Goal: Task Accomplishment & Management: Manage account settings

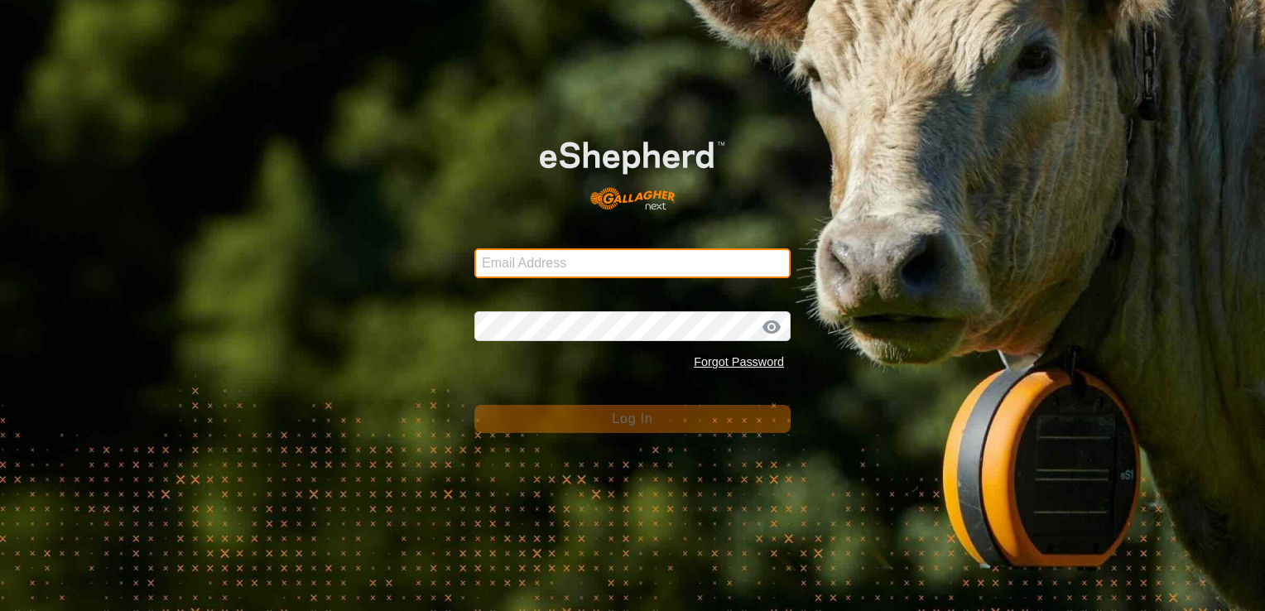
type input "[EMAIL_ADDRESS][DOMAIN_NAME]"
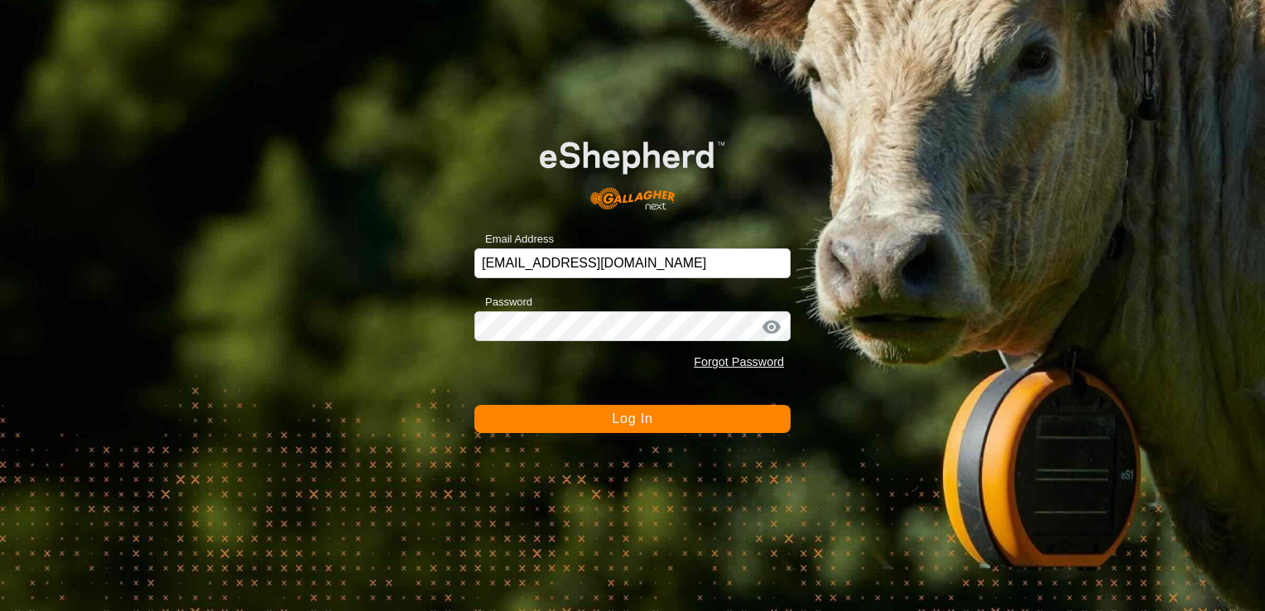
click at [639, 420] on span "Log In" at bounding box center [632, 418] width 41 height 14
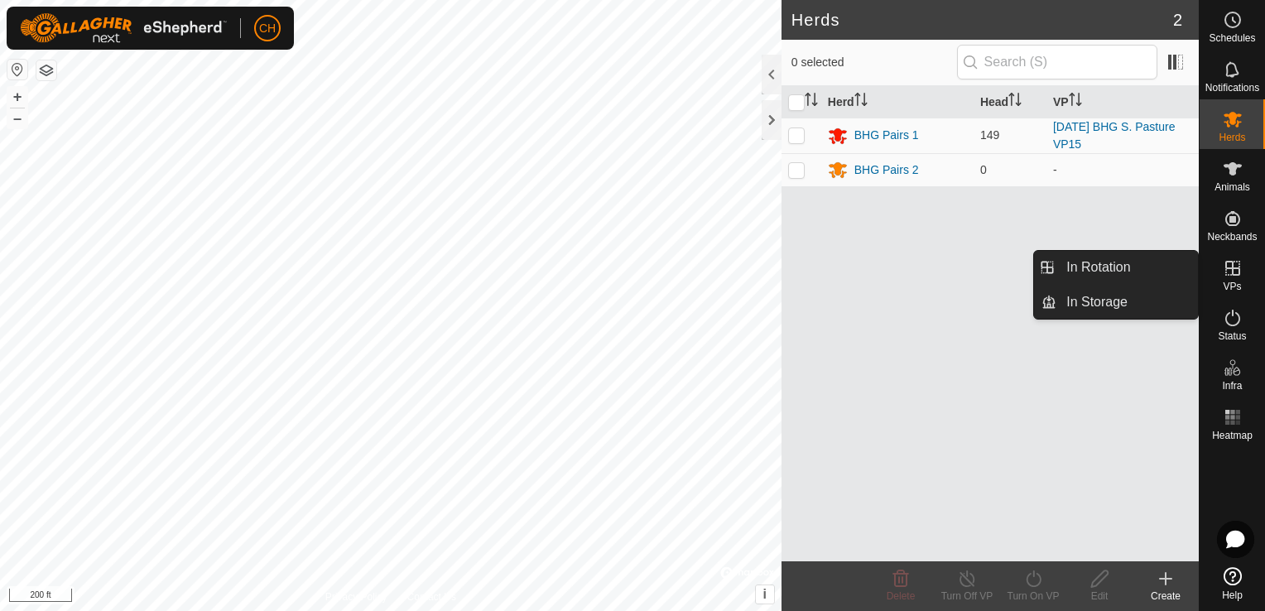
click at [1235, 282] on span "VPs" at bounding box center [1232, 287] width 18 height 10
click at [1136, 265] on link "In Rotation" at bounding box center [1127, 267] width 142 height 33
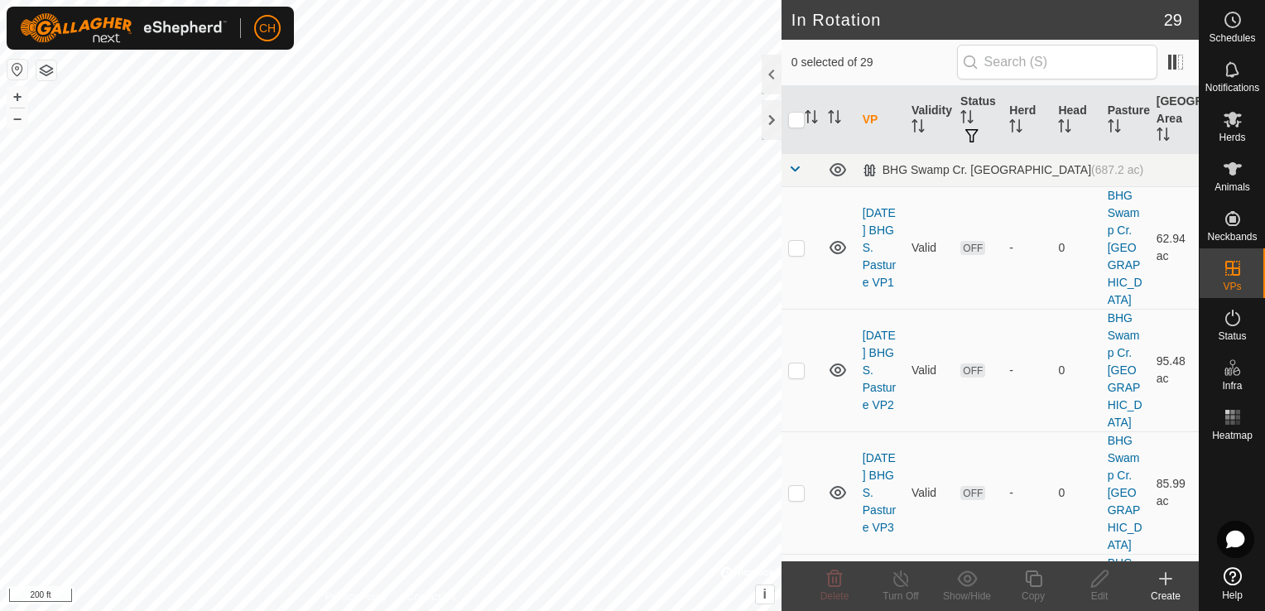
click at [1164, 578] on icon at bounding box center [1166, 579] width 20 height 20
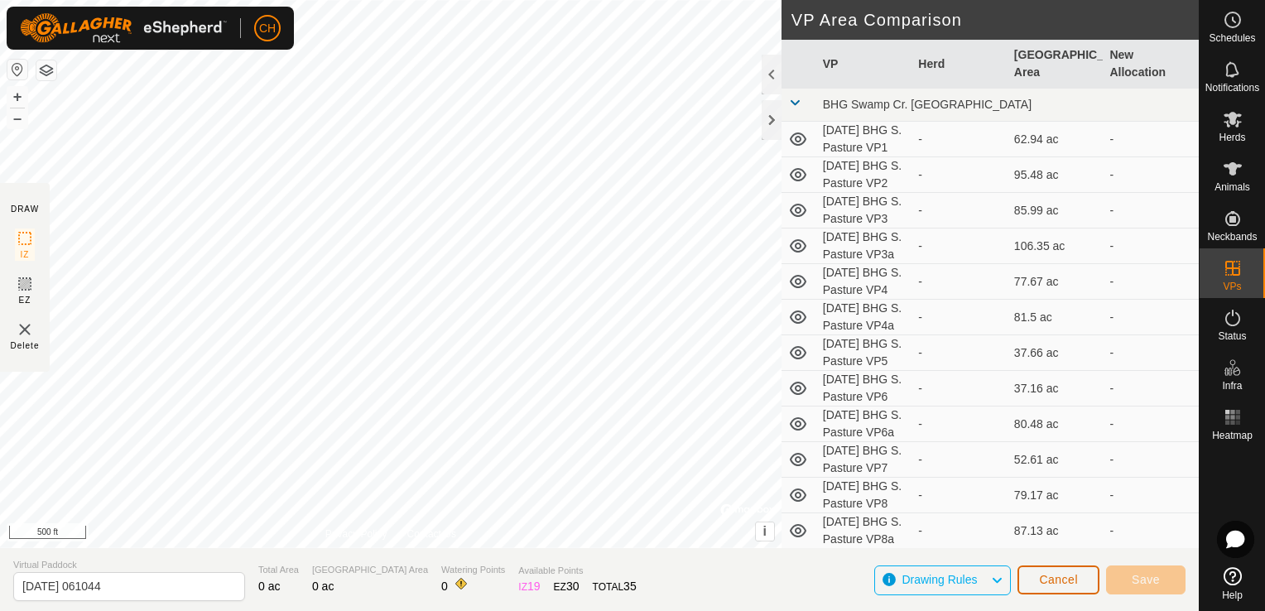
click at [1071, 587] on button "Cancel" at bounding box center [1059, 579] width 82 height 29
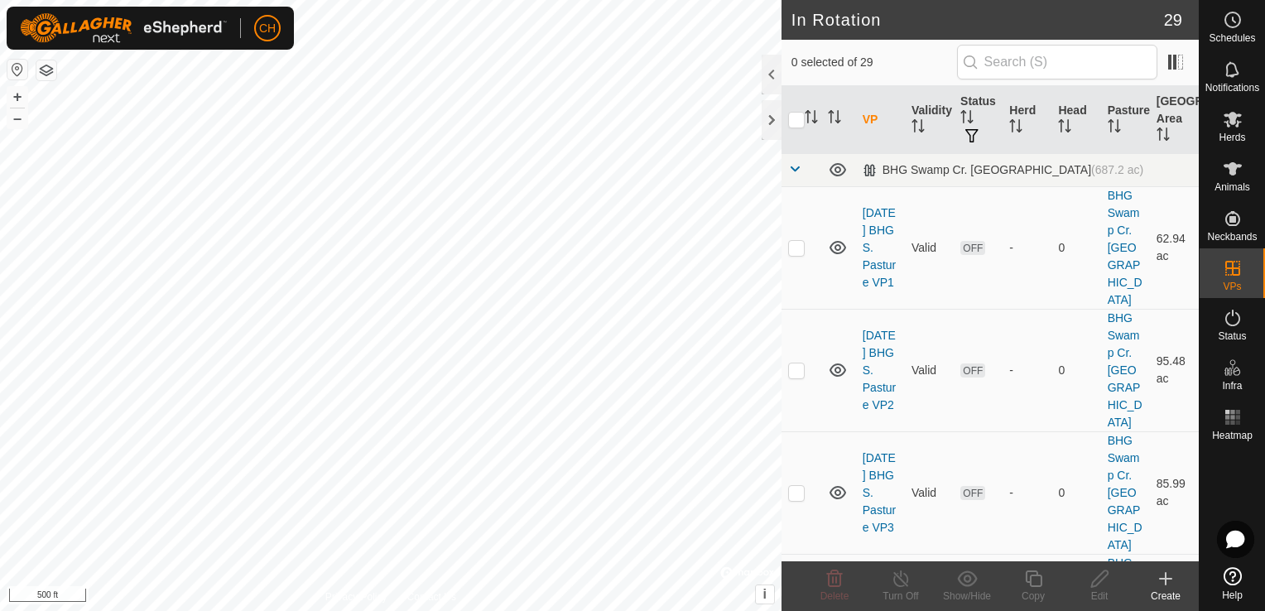
click at [1168, 581] on icon at bounding box center [1166, 579] width 20 height 20
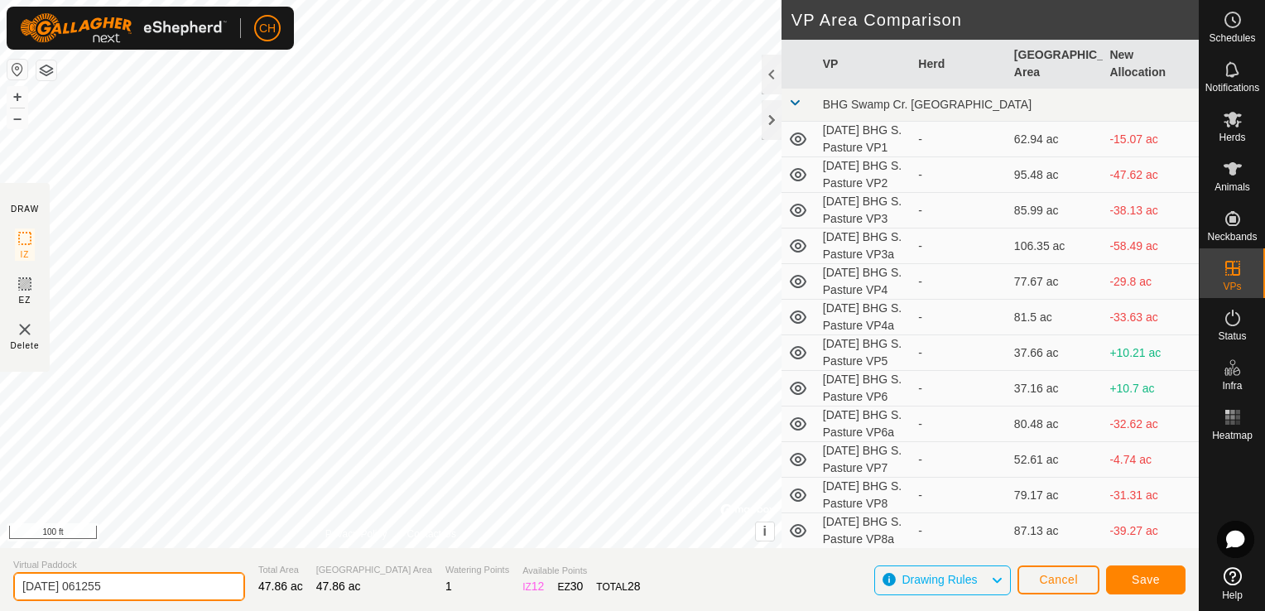
click at [128, 591] on input "[DATE] 061255" at bounding box center [129, 586] width 232 height 29
type input "[DATE] BHG S. Pasture VP15a"
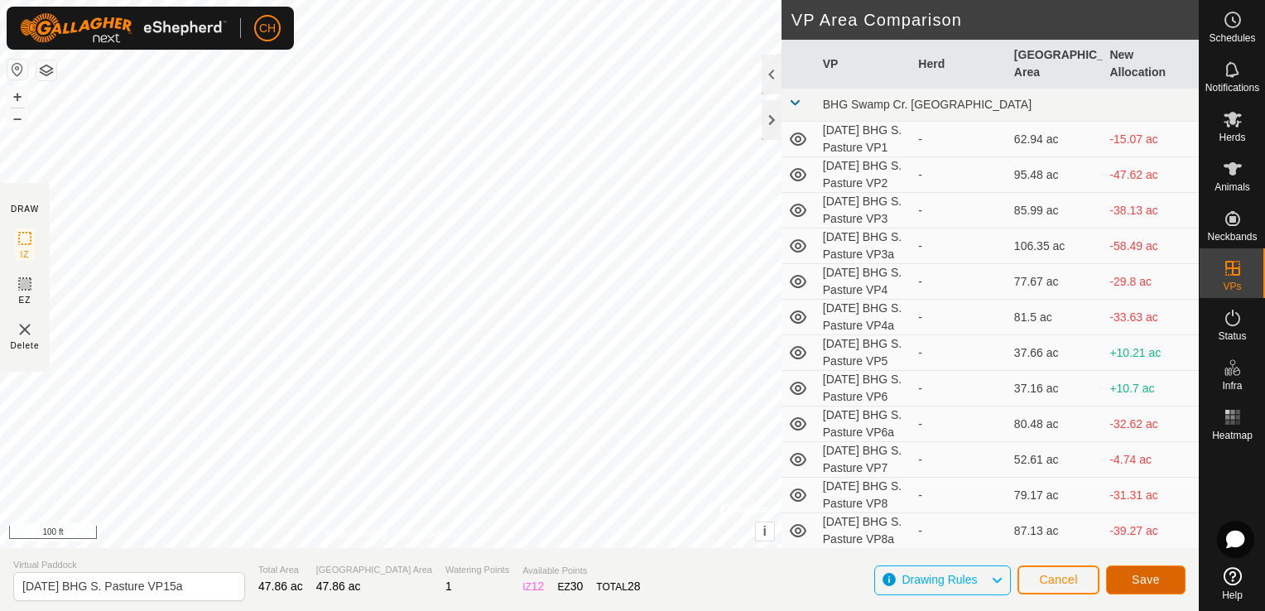
click at [1133, 579] on span "Save" at bounding box center [1146, 579] width 28 height 13
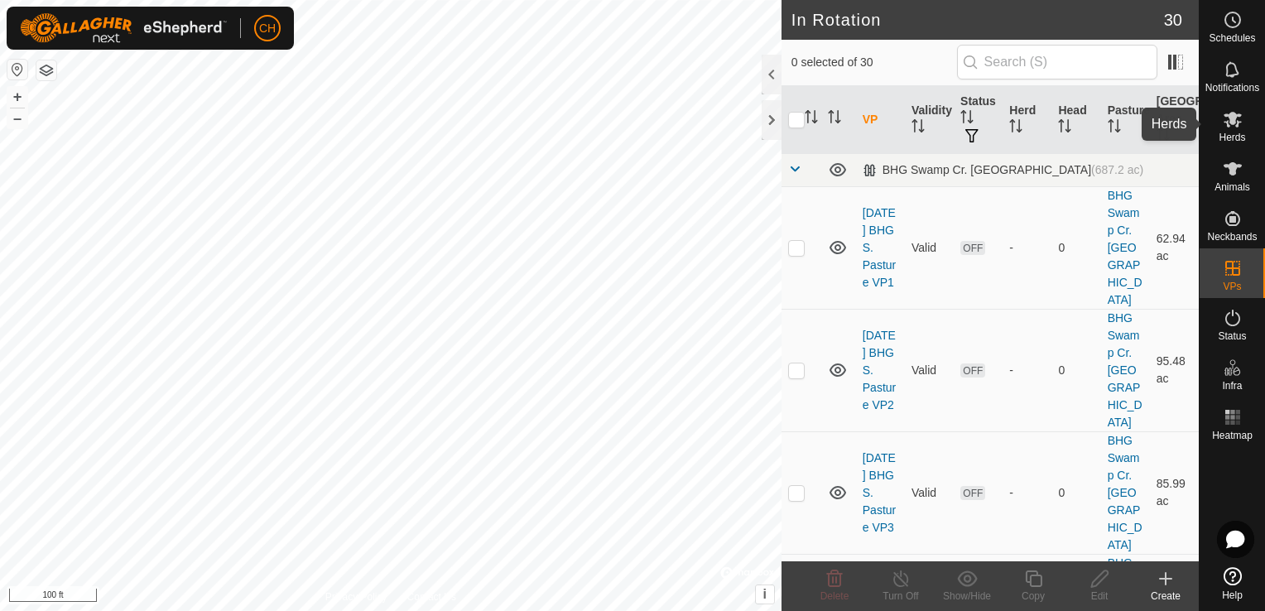
click at [1234, 132] on span "Herds" at bounding box center [1232, 137] width 26 height 10
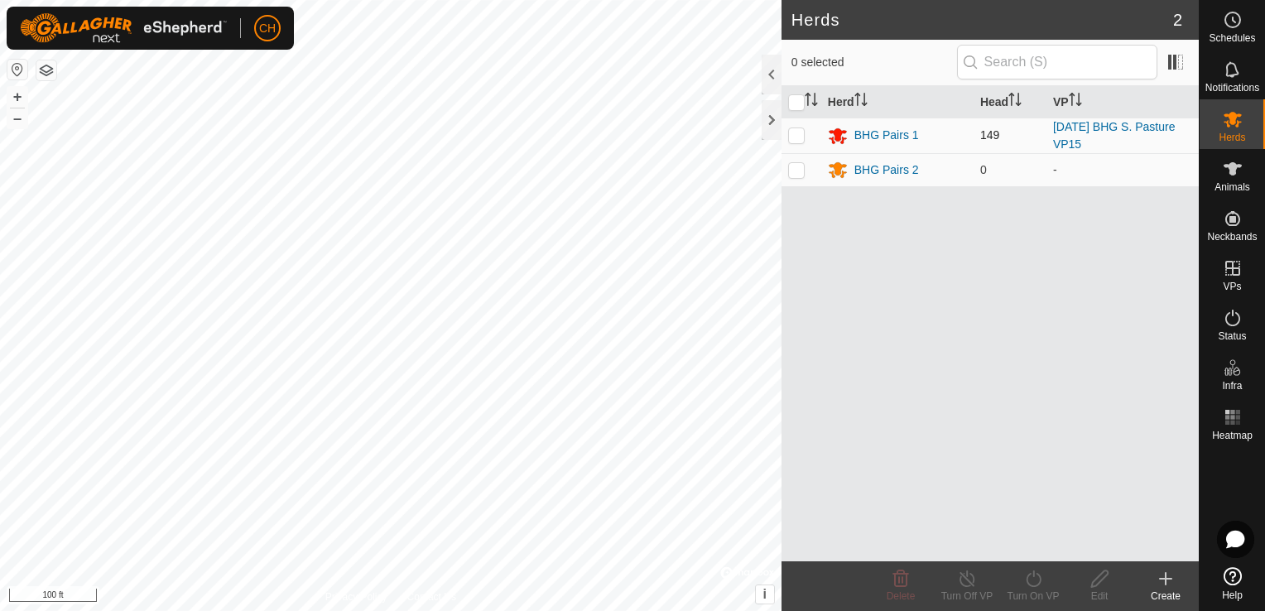
click at [794, 134] on p-checkbox at bounding box center [796, 134] width 17 height 13
checkbox input "true"
click at [1037, 580] on icon at bounding box center [1033, 579] width 21 height 20
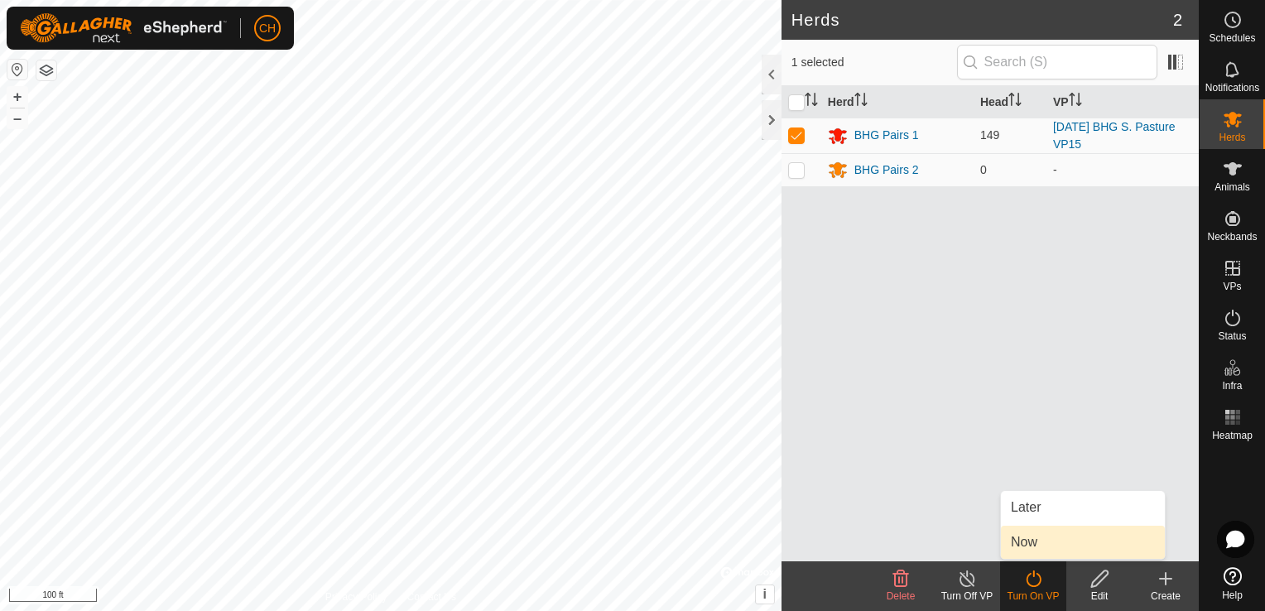
click at [1043, 541] on link "Now" at bounding box center [1083, 542] width 164 height 33
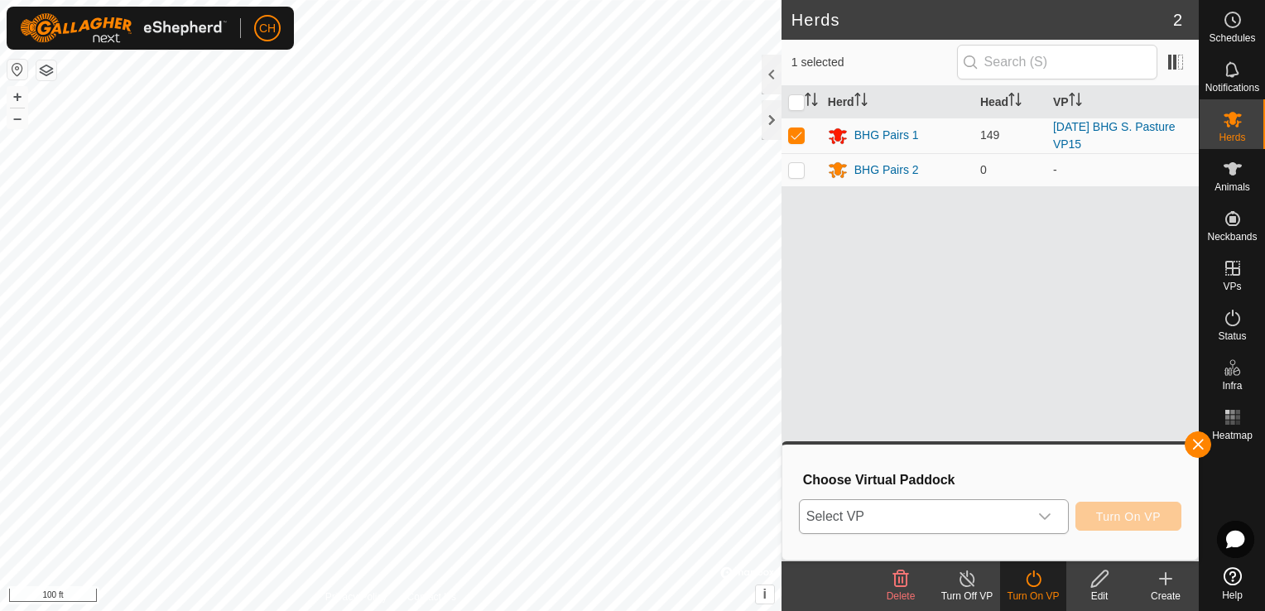
click at [1052, 510] on icon "dropdown trigger" at bounding box center [1044, 516] width 13 height 13
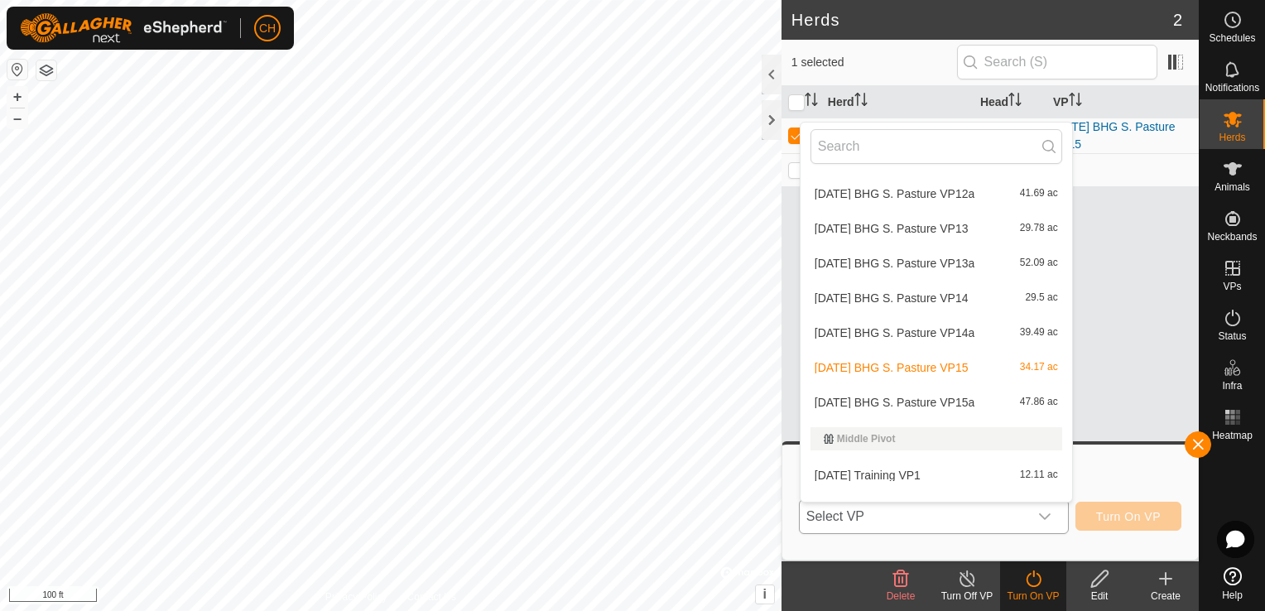
scroll to position [787, 0]
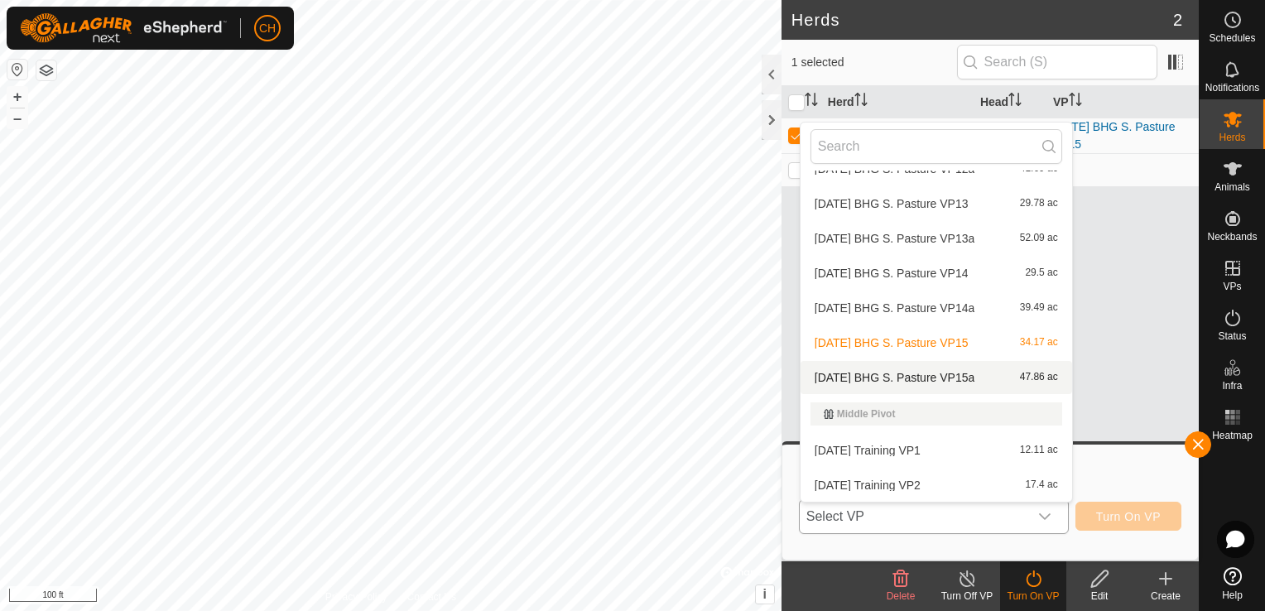
click at [962, 379] on li "[DATE] BHG S. Pasture VP15a 47.86 ac" at bounding box center [937, 377] width 272 height 33
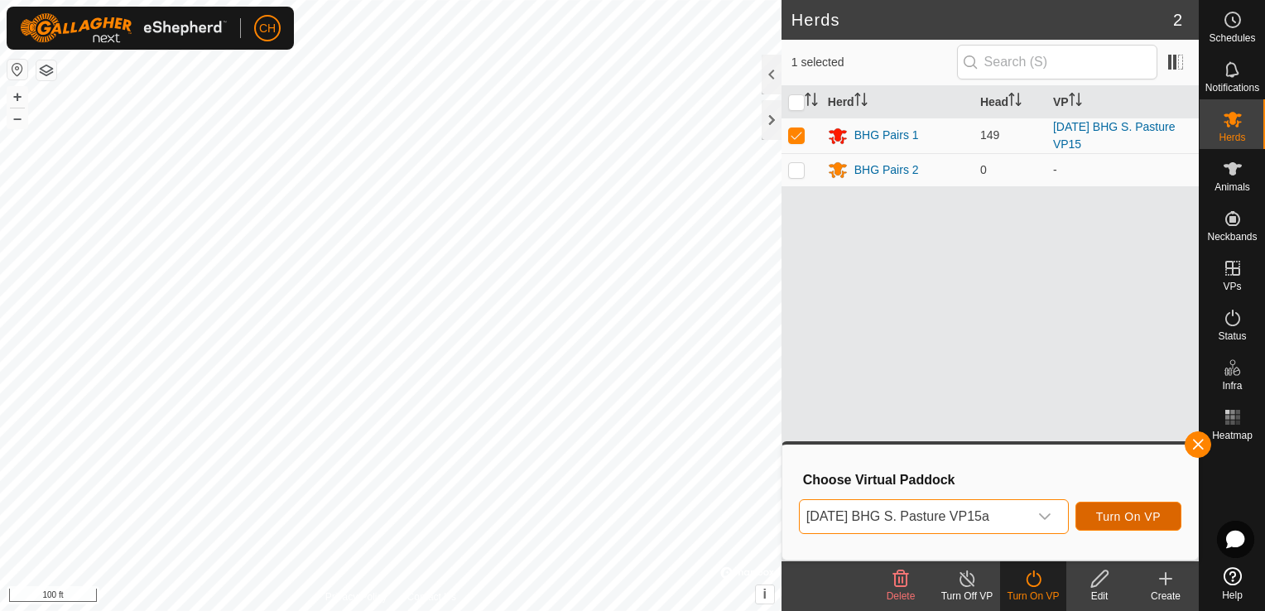
click at [1125, 518] on span "Turn On VP" at bounding box center [1128, 516] width 65 height 13
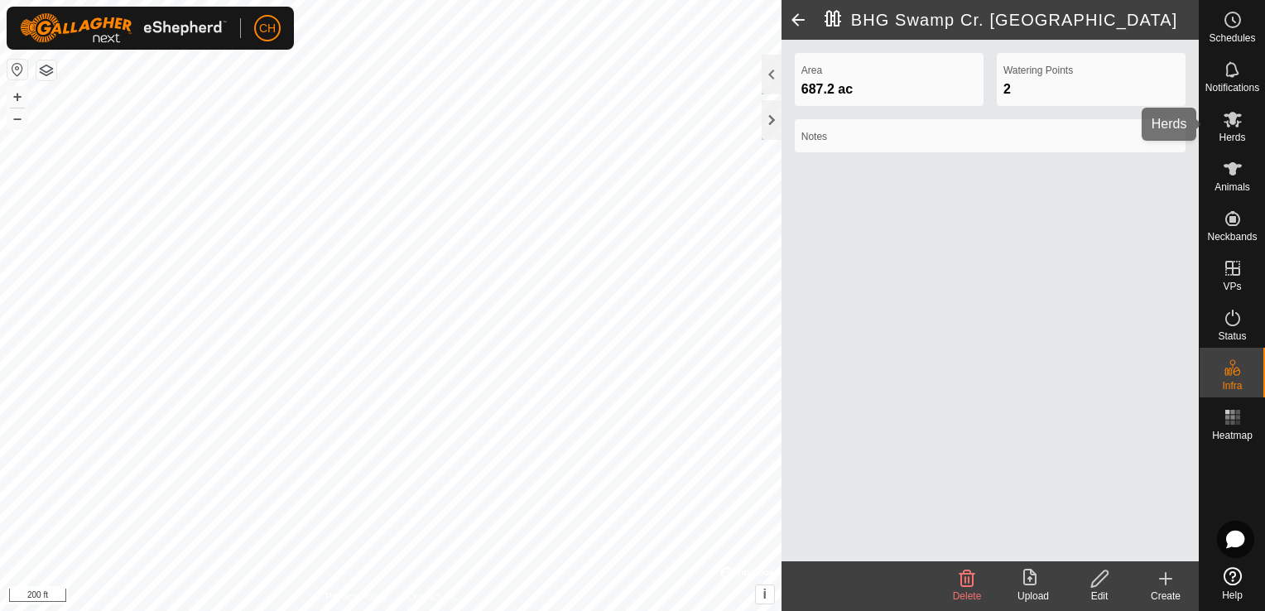
click at [1228, 123] on icon at bounding box center [1233, 119] width 20 height 20
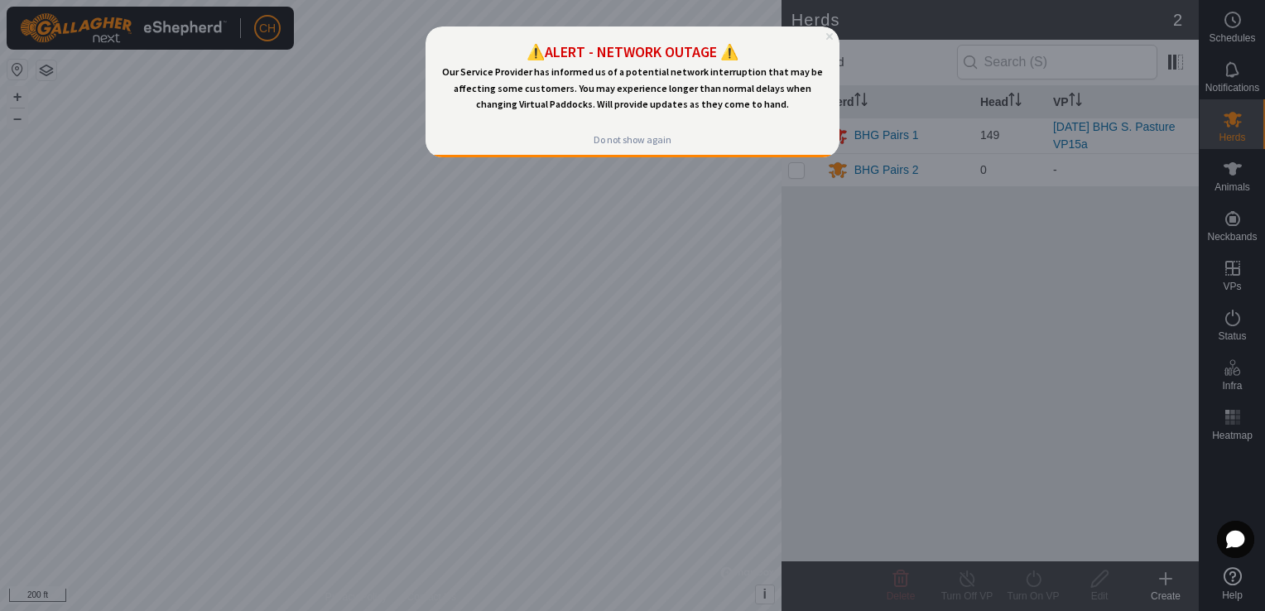
click at [826, 36] on icon "Close Preview" at bounding box center [829, 36] width 7 height 7
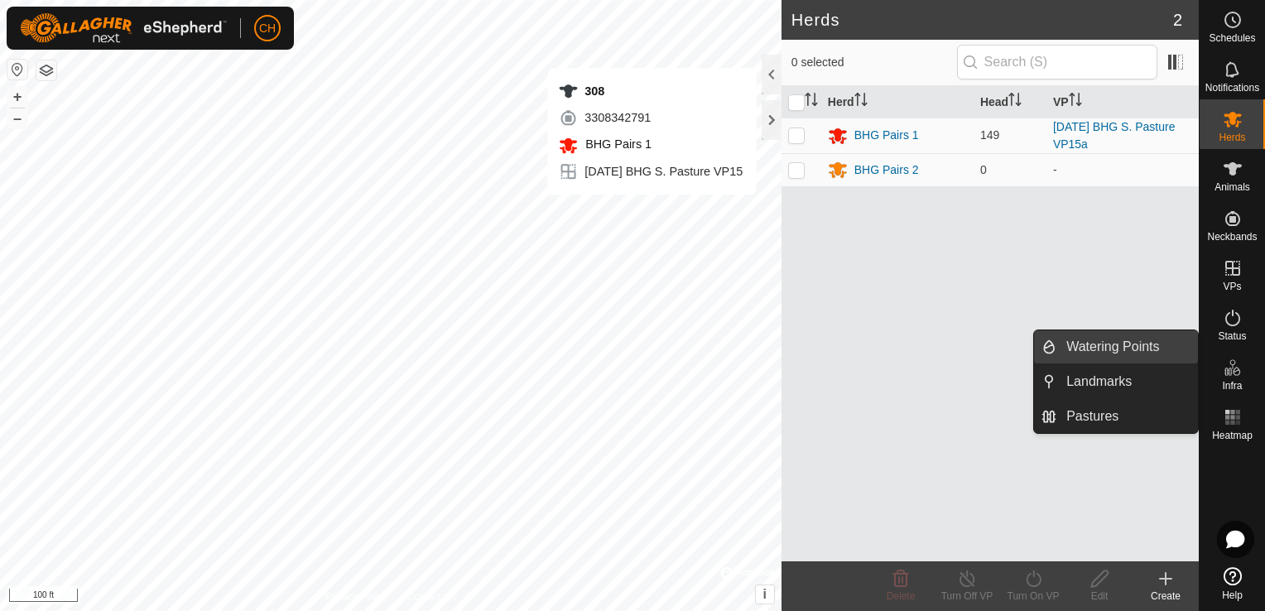
click at [1130, 349] on link "Watering Points" at bounding box center [1127, 346] width 142 height 33
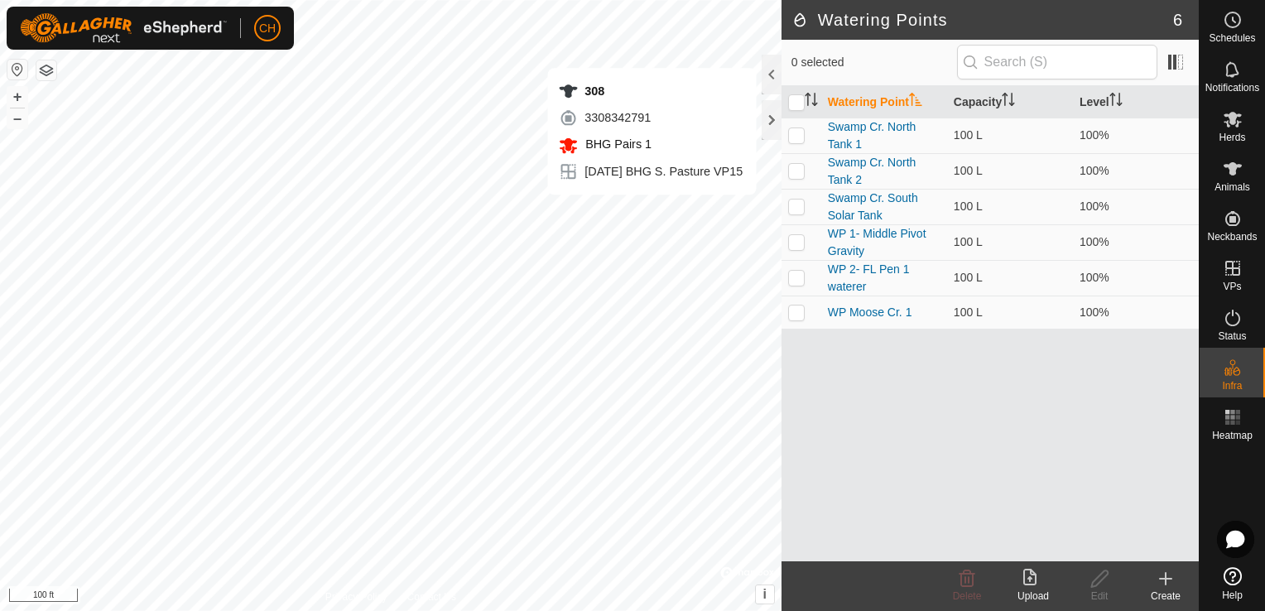
click at [1170, 579] on icon at bounding box center [1166, 579] width 12 height 0
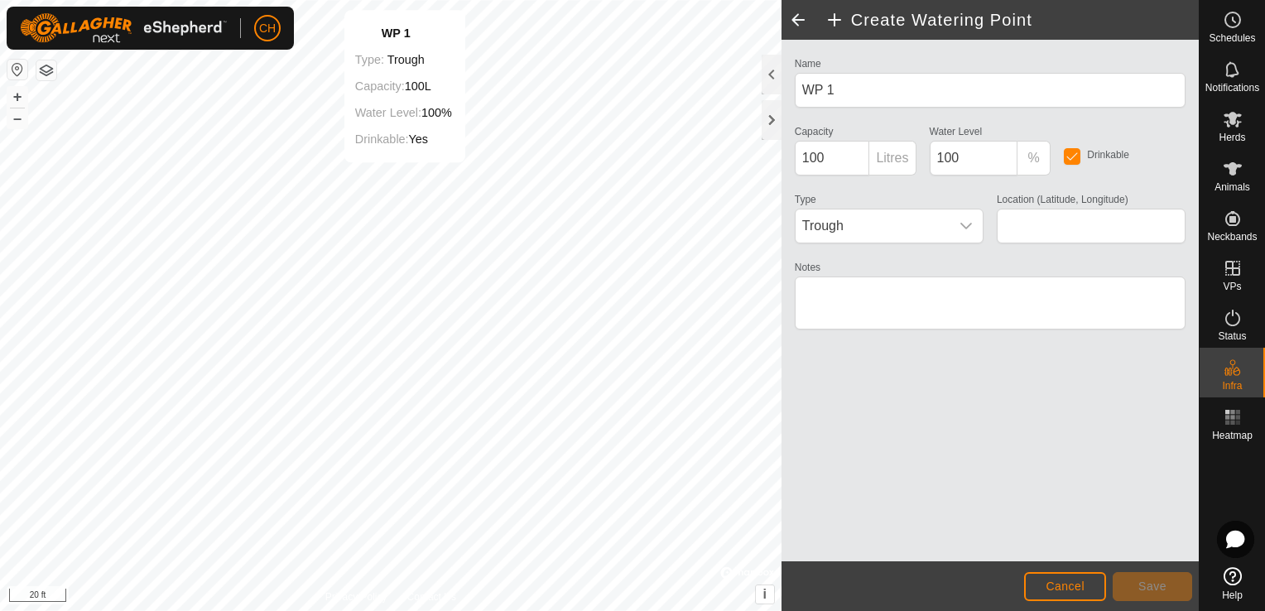
type input "45.597333, -113.565317"
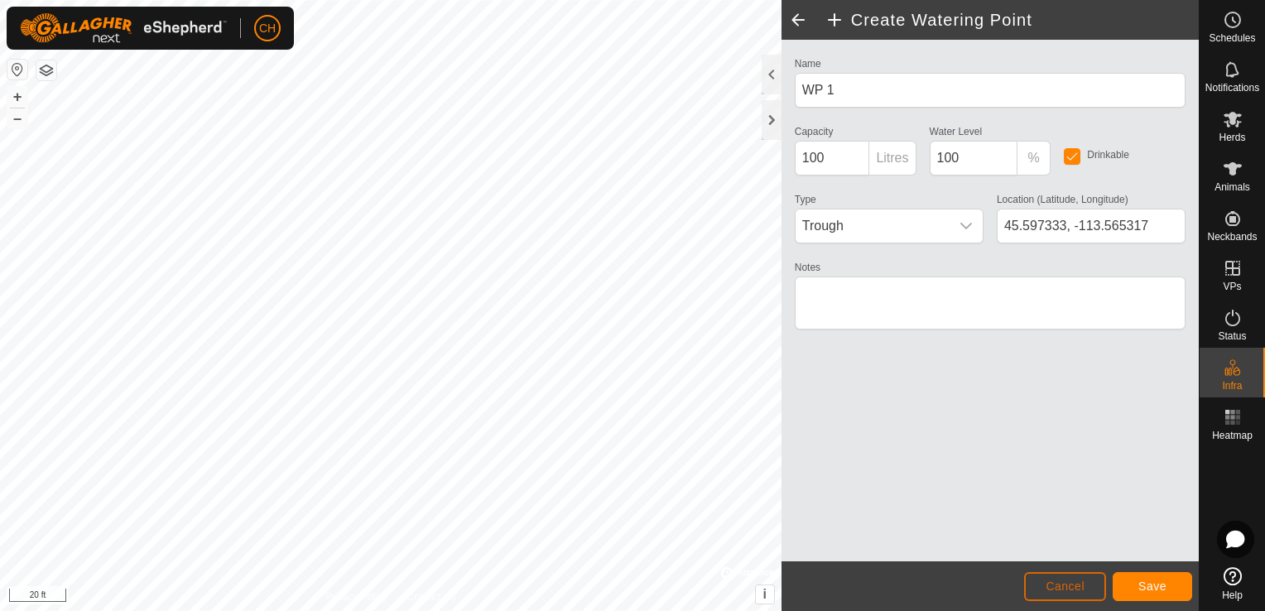
click at [1077, 584] on span "Cancel" at bounding box center [1065, 586] width 39 height 13
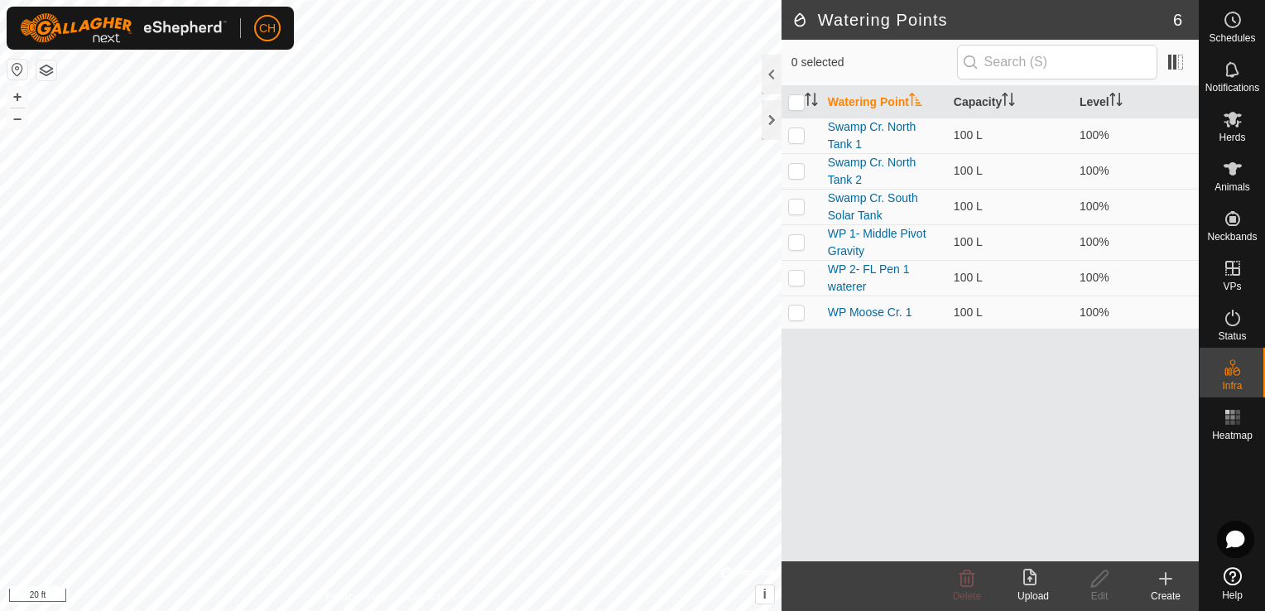
click at [1168, 579] on icon at bounding box center [1166, 579] width 12 height 0
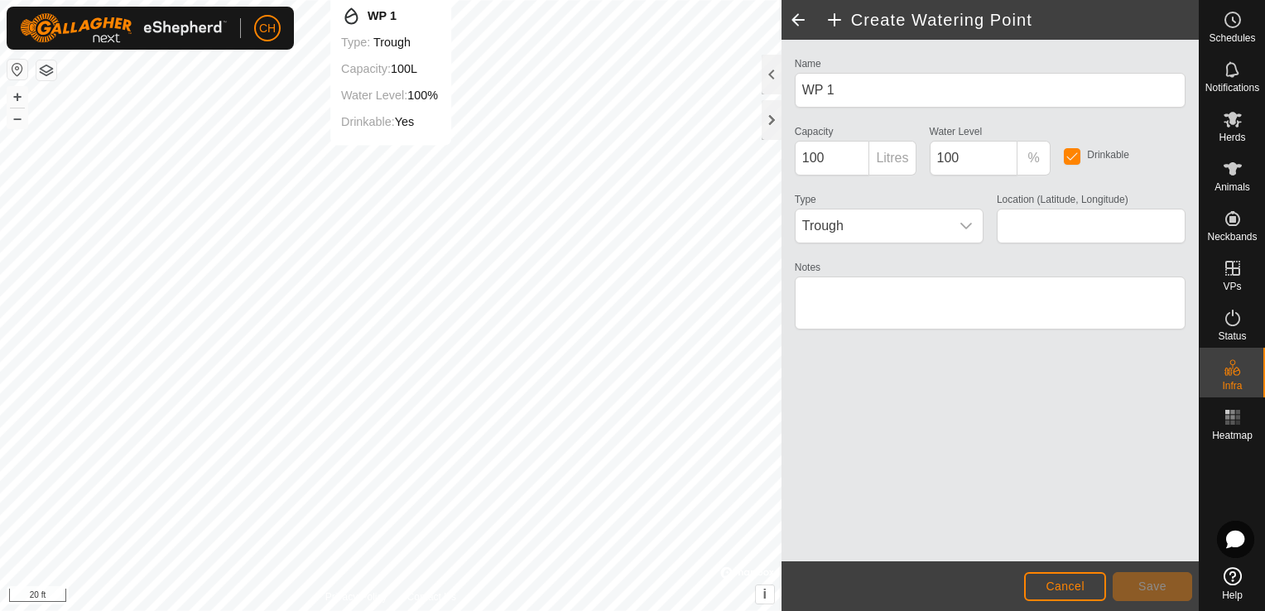
type input "45.597349, -113.565336"
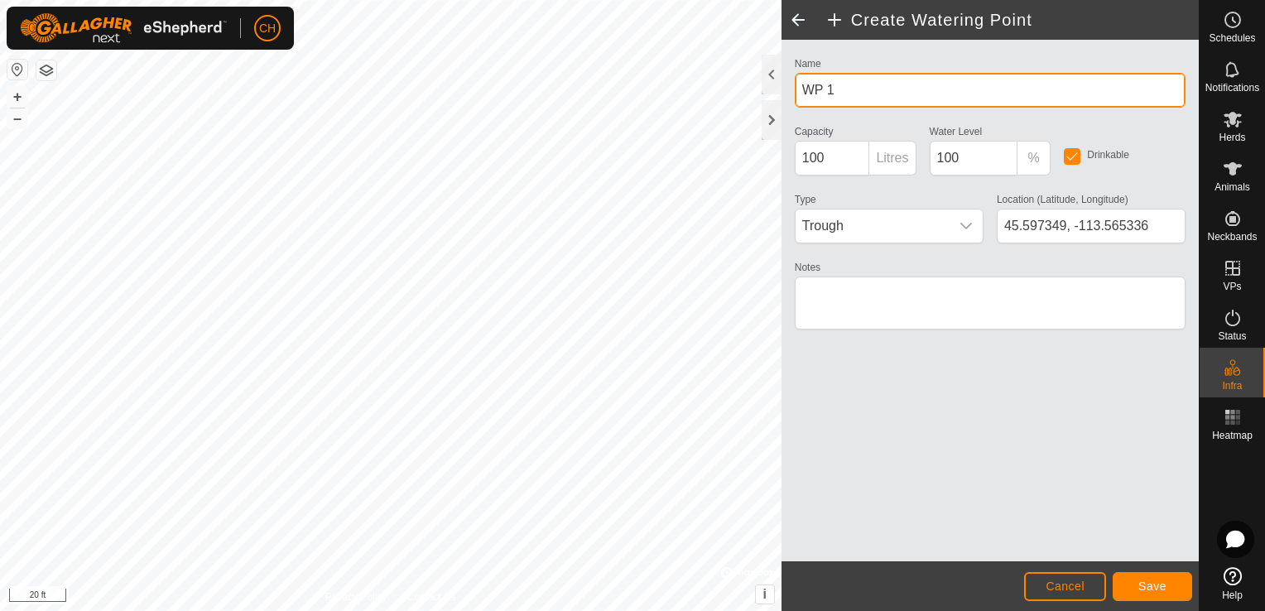
click at [836, 88] on input "WP 1" at bounding box center [990, 90] width 391 height 35
type input "WP Moose Cr. 2"
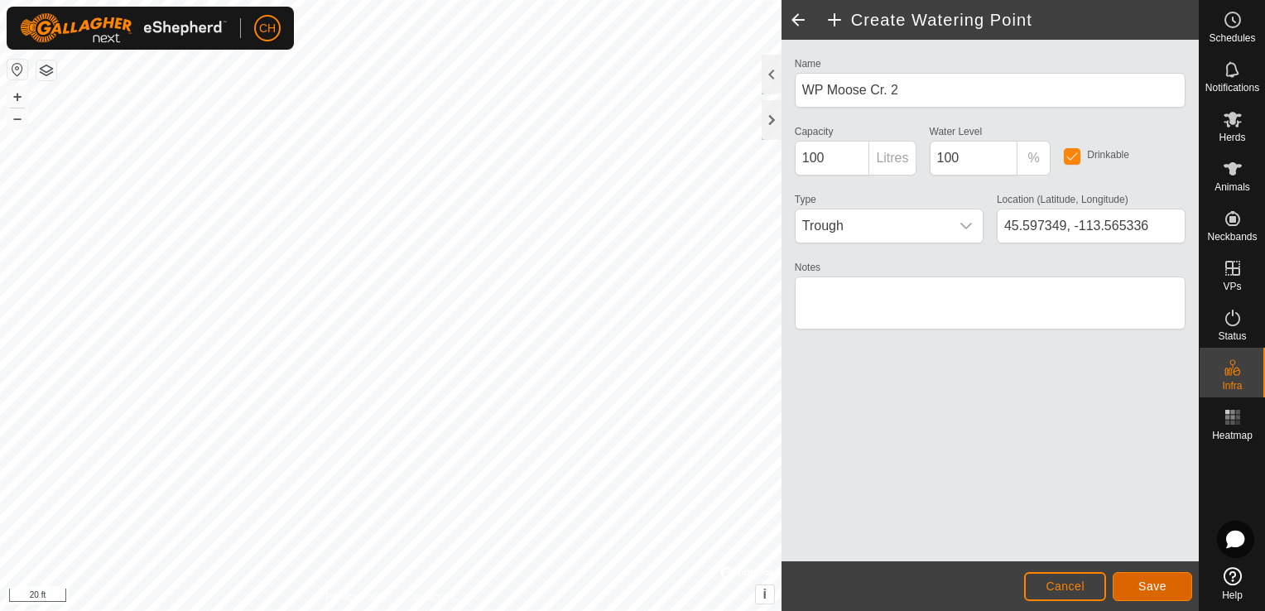
click at [1157, 585] on span "Save" at bounding box center [1152, 586] width 28 height 13
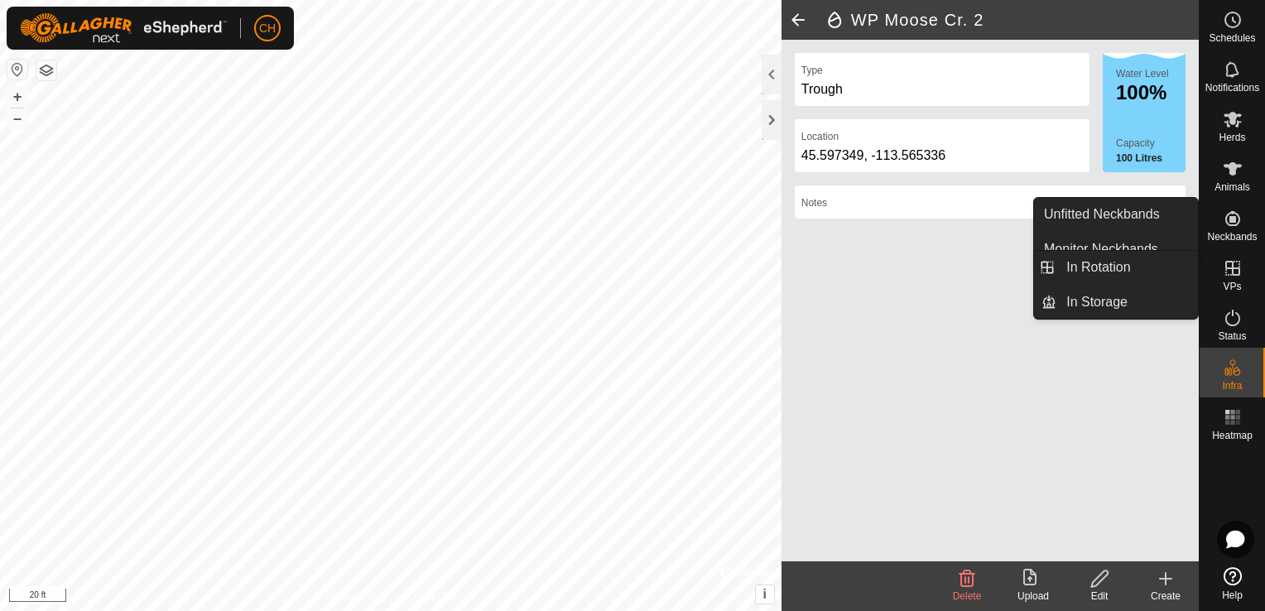
click at [1225, 270] on icon at bounding box center [1232, 268] width 15 height 15
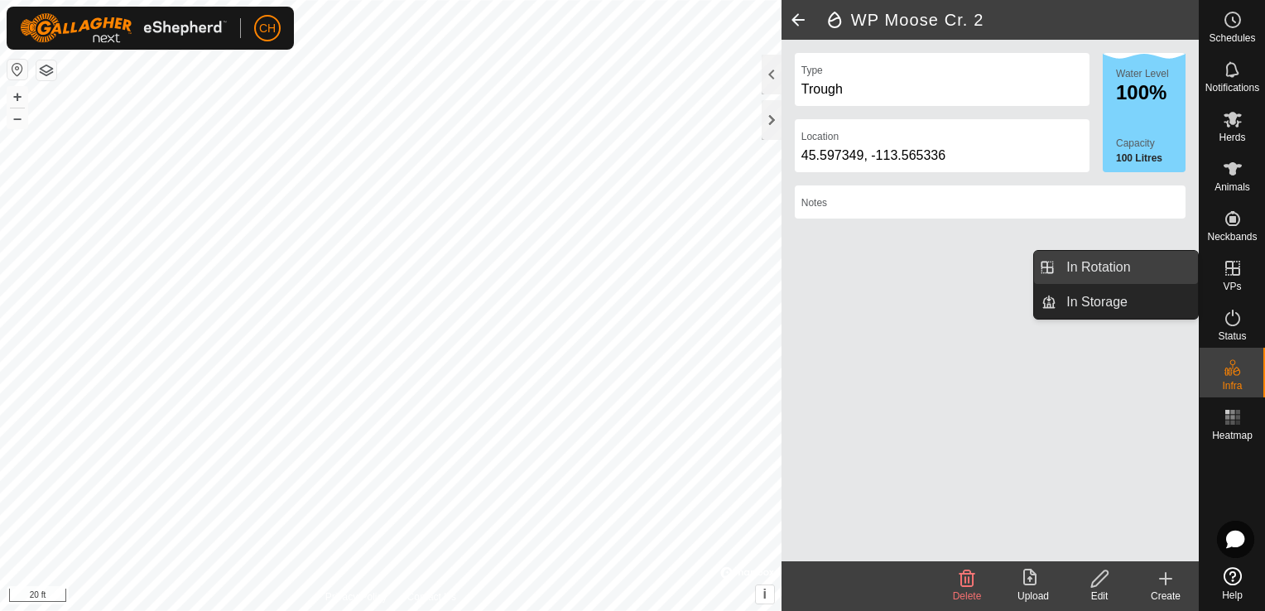
click at [1095, 260] on link "In Rotation" at bounding box center [1127, 267] width 142 height 33
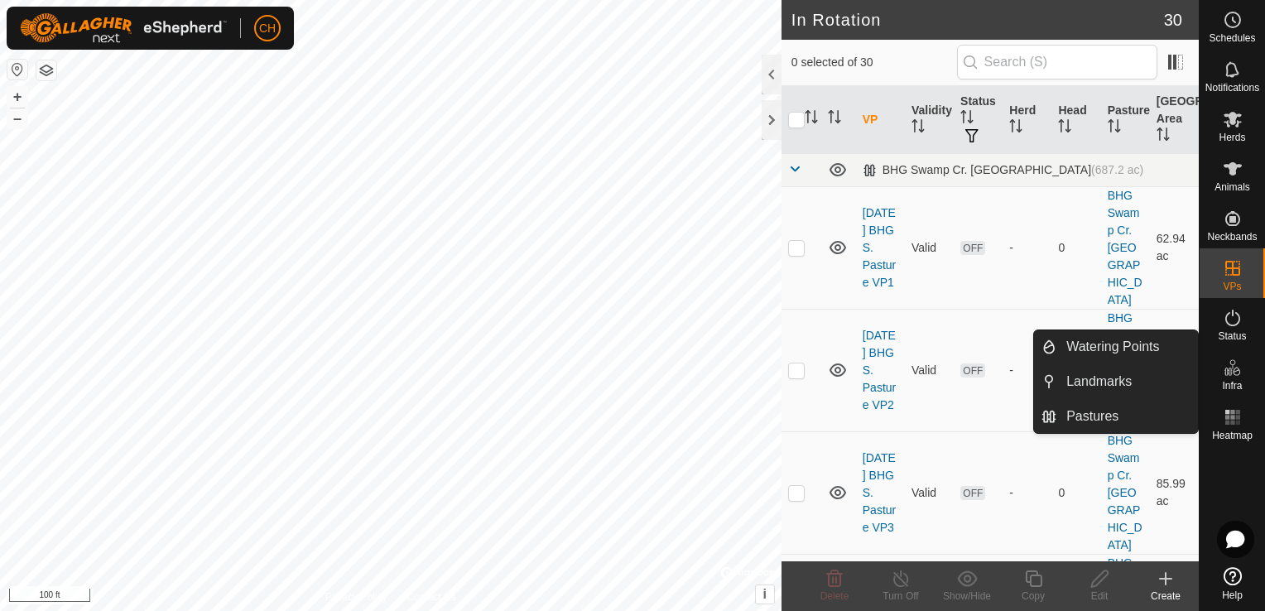
click at [1166, 579] on icon at bounding box center [1166, 579] width 12 height 0
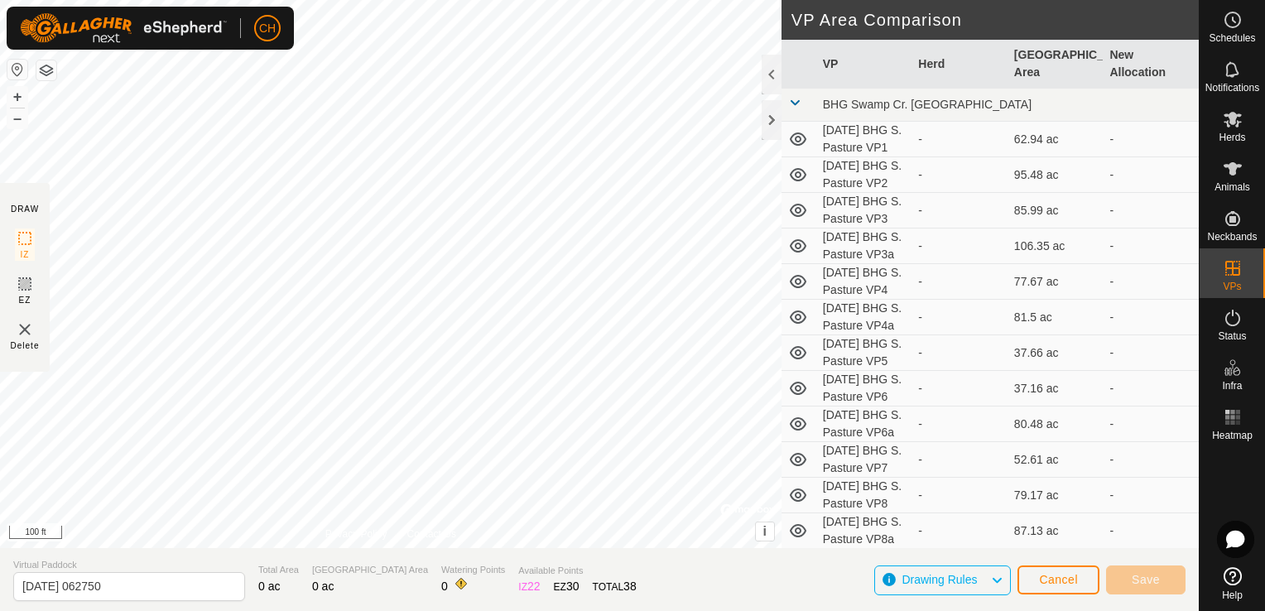
click at [560, 560] on div "DRAW IZ EZ Delete Privacy Policy Contact Us + – ⇧ i © Mapbox , © OpenStreetMap …" at bounding box center [599, 305] width 1199 height 611
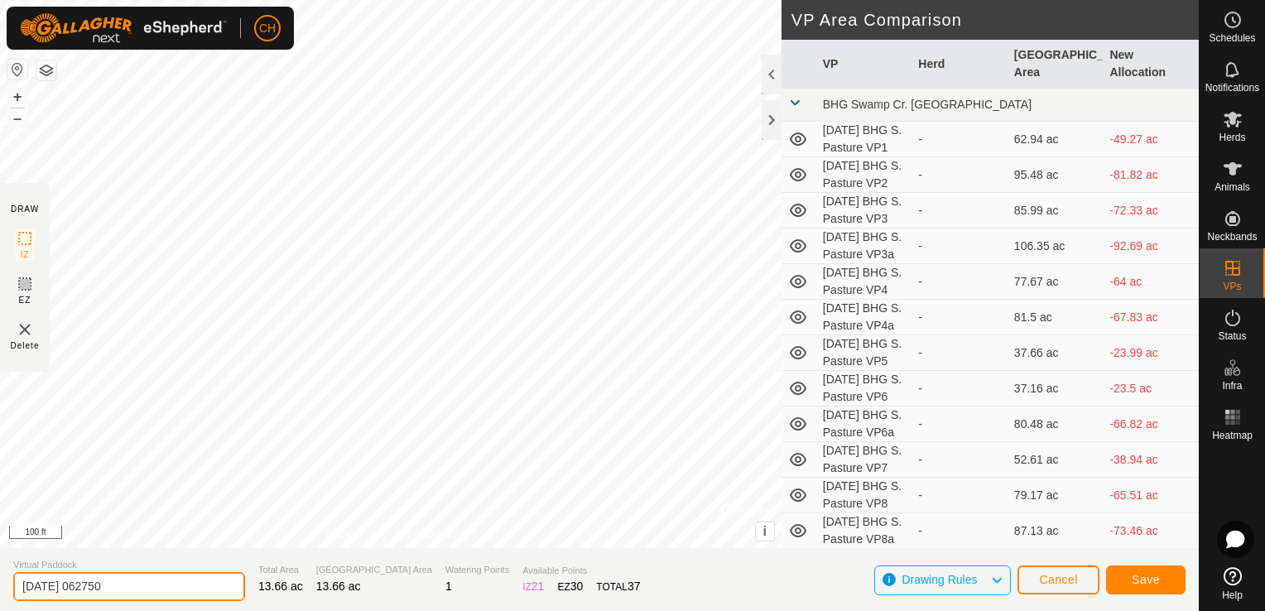
click at [163, 584] on input "2025-08-16 062750" at bounding box center [129, 586] width 232 height 29
type input "2025-08-16 BHG S. Pasture VP16"
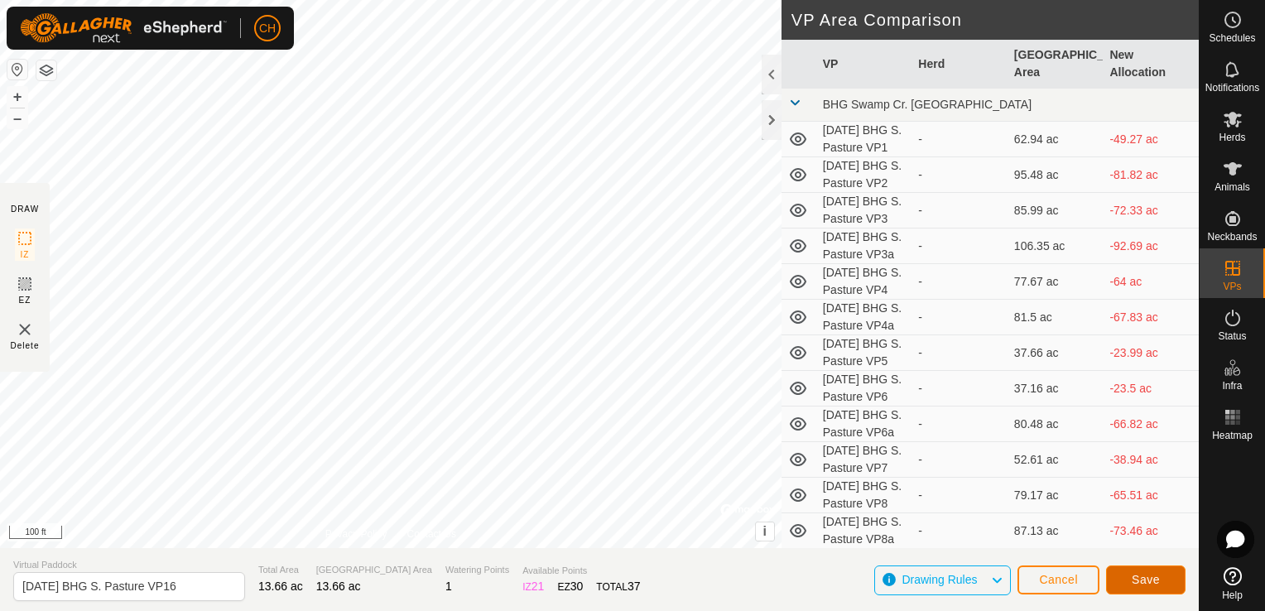
click at [1129, 581] on button "Save" at bounding box center [1145, 579] width 79 height 29
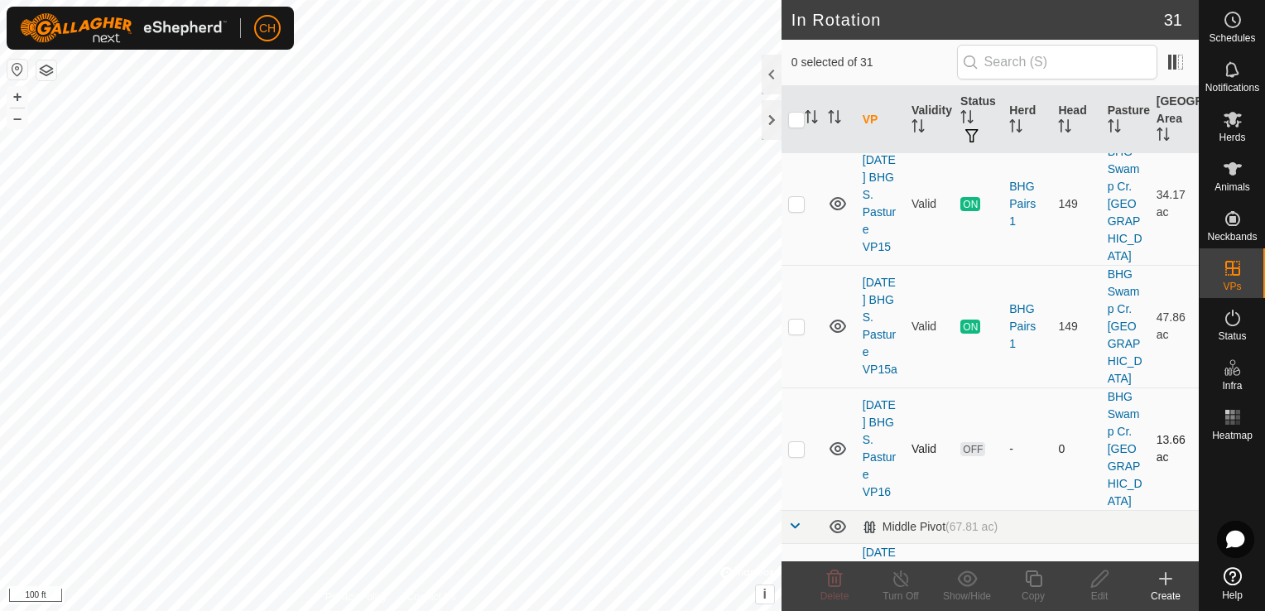
scroll to position [3312, 0]
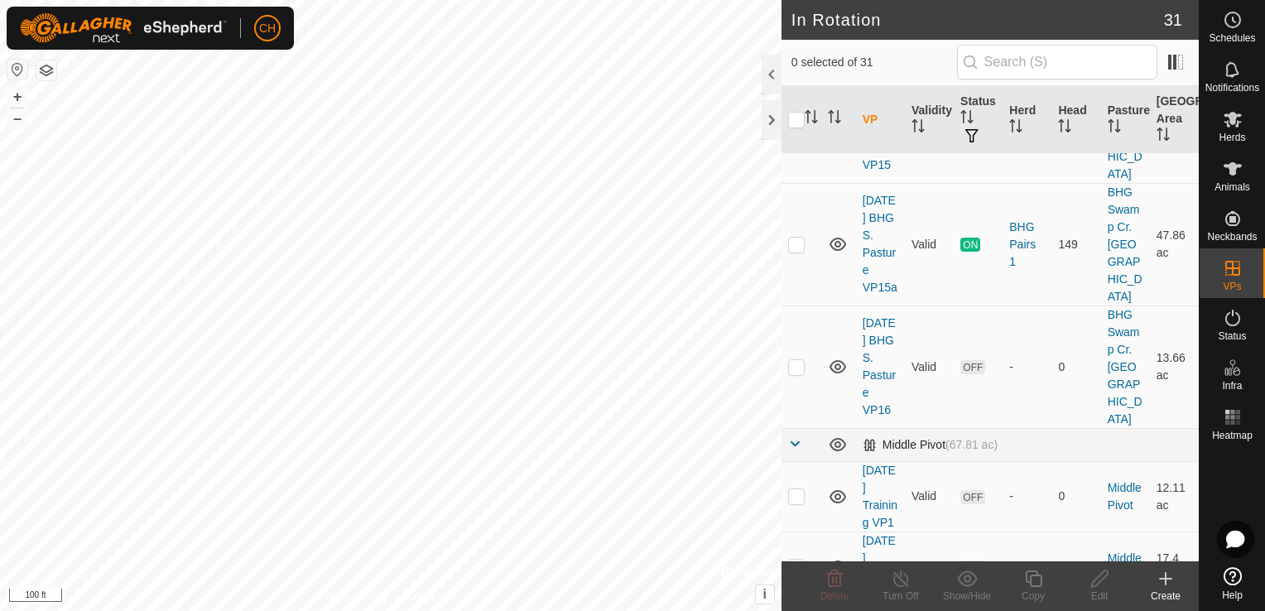
click at [791, 437] on span at bounding box center [794, 443] width 13 height 13
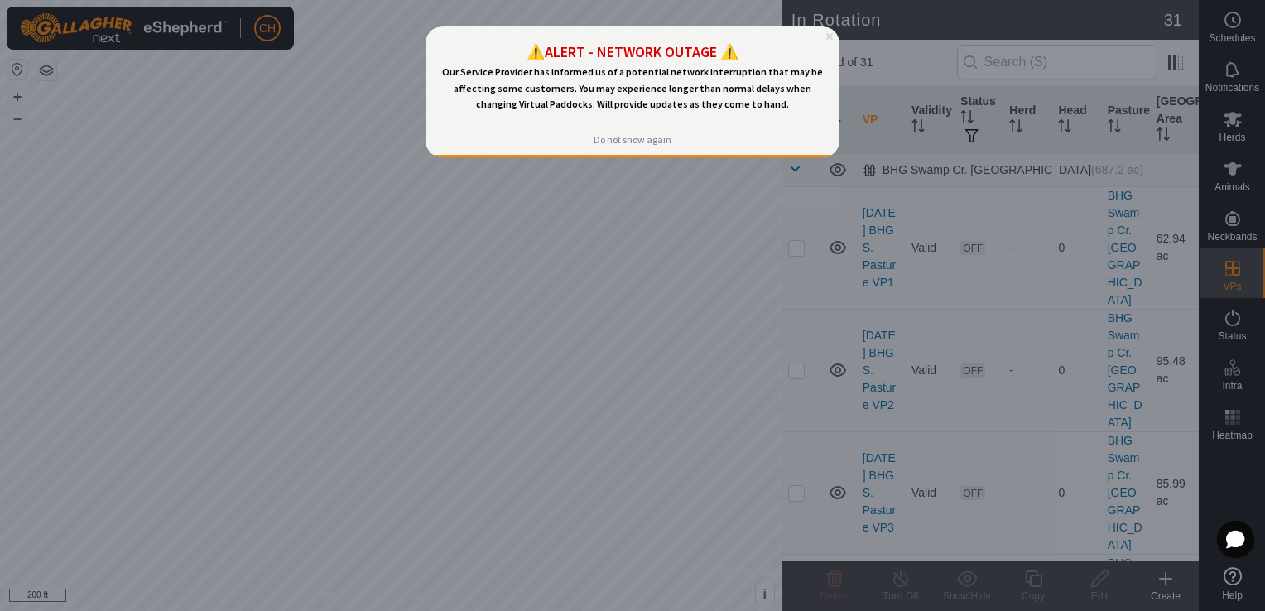
click at [828, 35] on icon "Close Preview" at bounding box center [829, 36] width 7 height 7
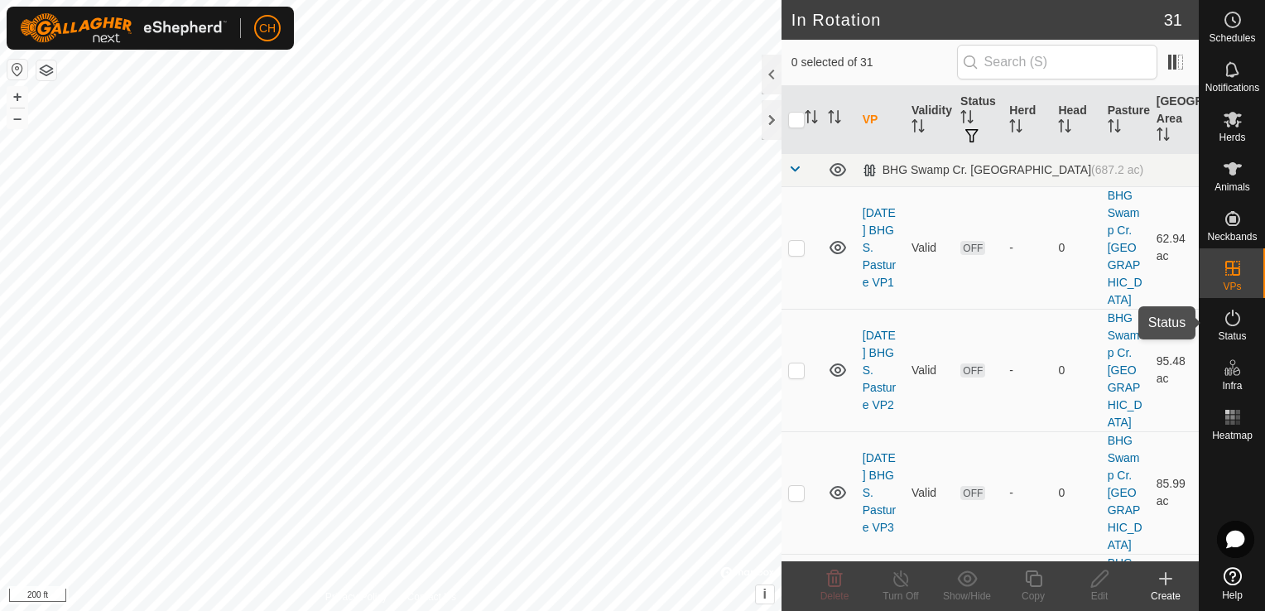
click at [1244, 326] on es-activation-svg-icon at bounding box center [1233, 318] width 30 height 26
